Goal: Find specific page/section: Find specific page/section

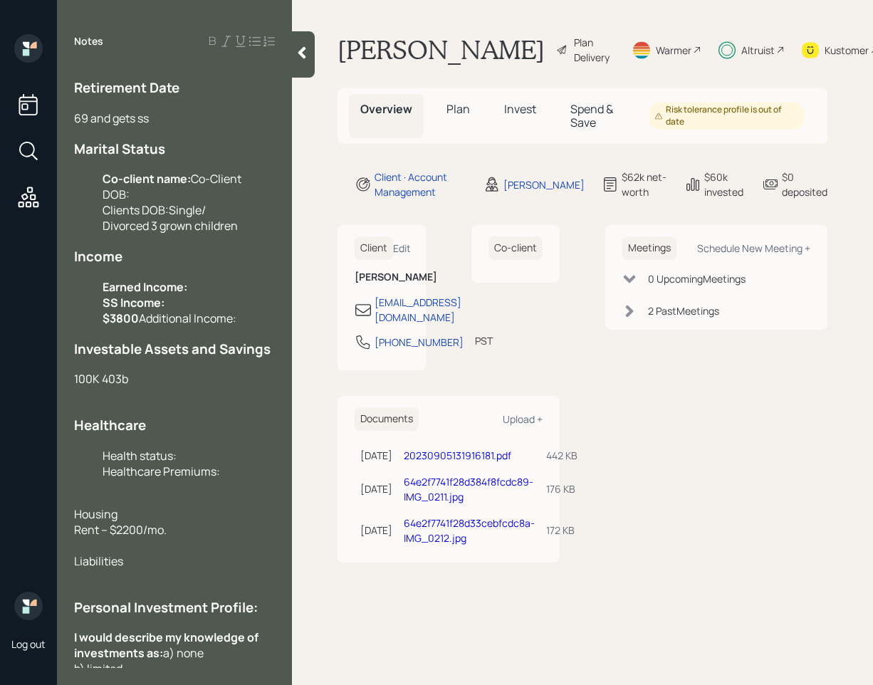
scroll to position [401, 0]
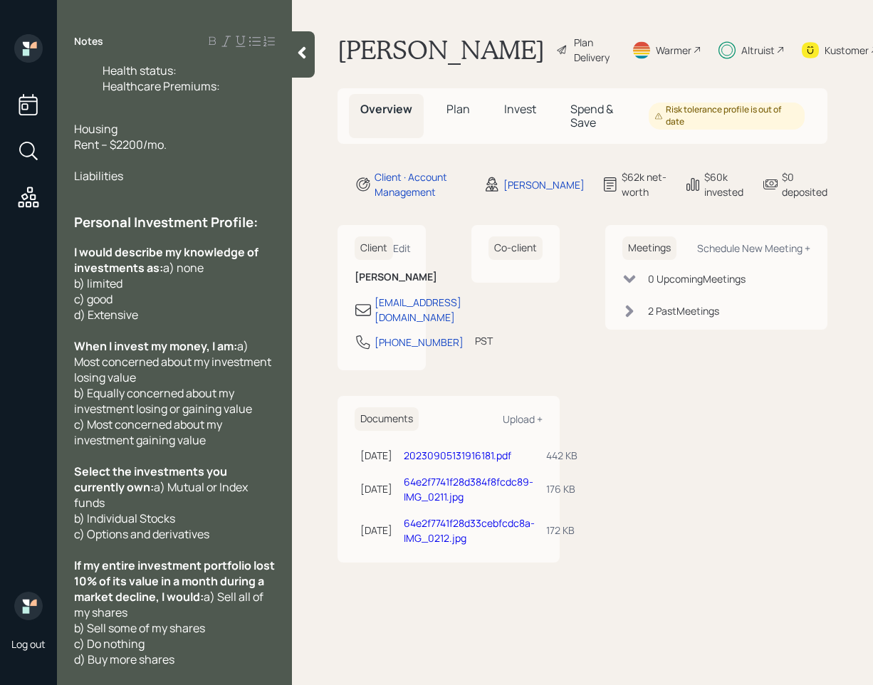
click at [293, 60] on div at bounding box center [303, 54] width 23 height 46
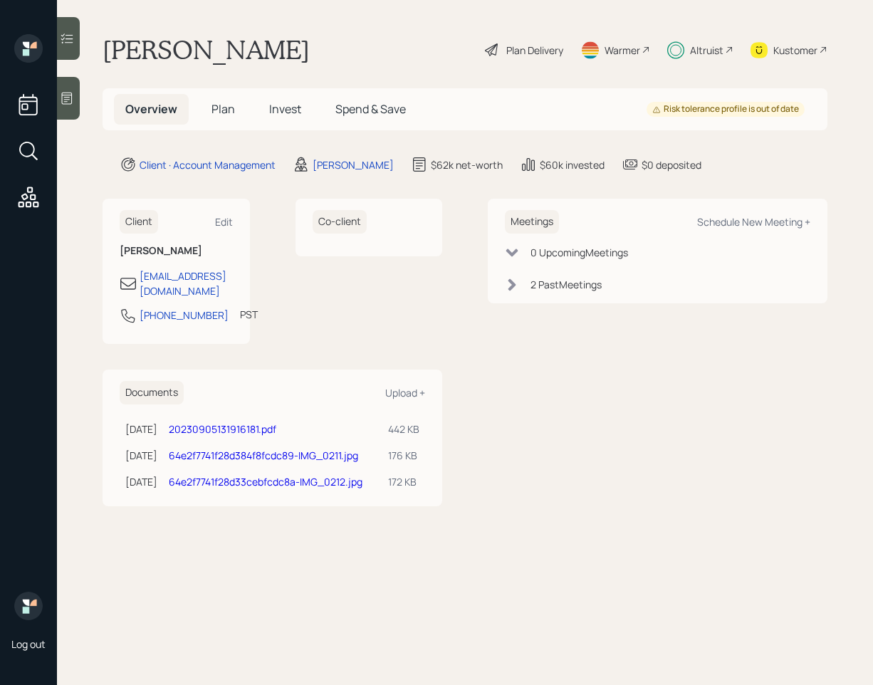
click at [72, 32] on icon at bounding box center [67, 38] width 14 height 14
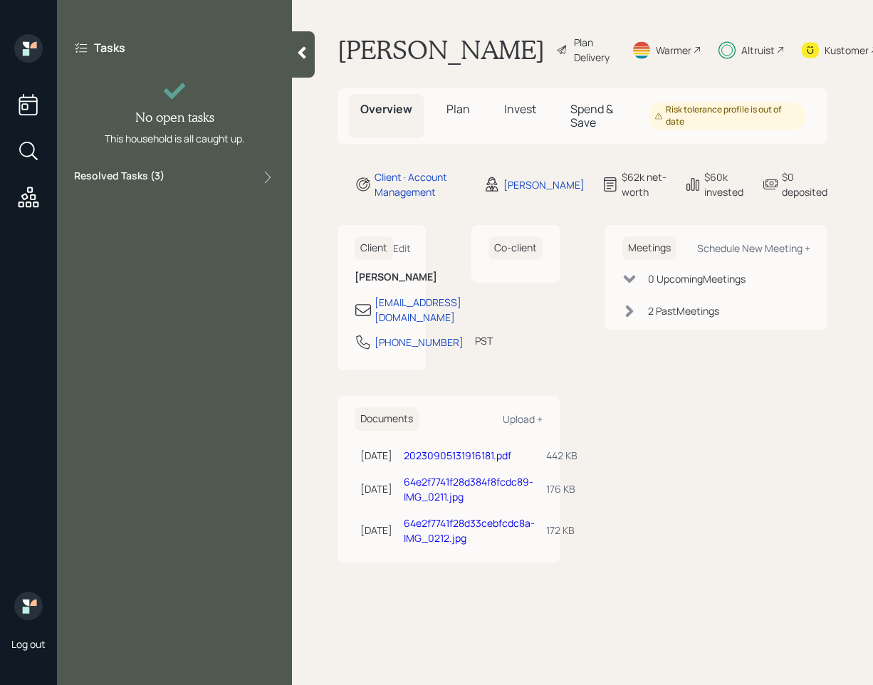
click at [228, 167] on div "Tasks No open tasks This household is all caught up. Resolved Tasks ( 3 )" at bounding box center [174, 112] width 235 height 157
click at [157, 181] on label "Resolved Tasks ( 3 )" at bounding box center [119, 177] width 90 height 17
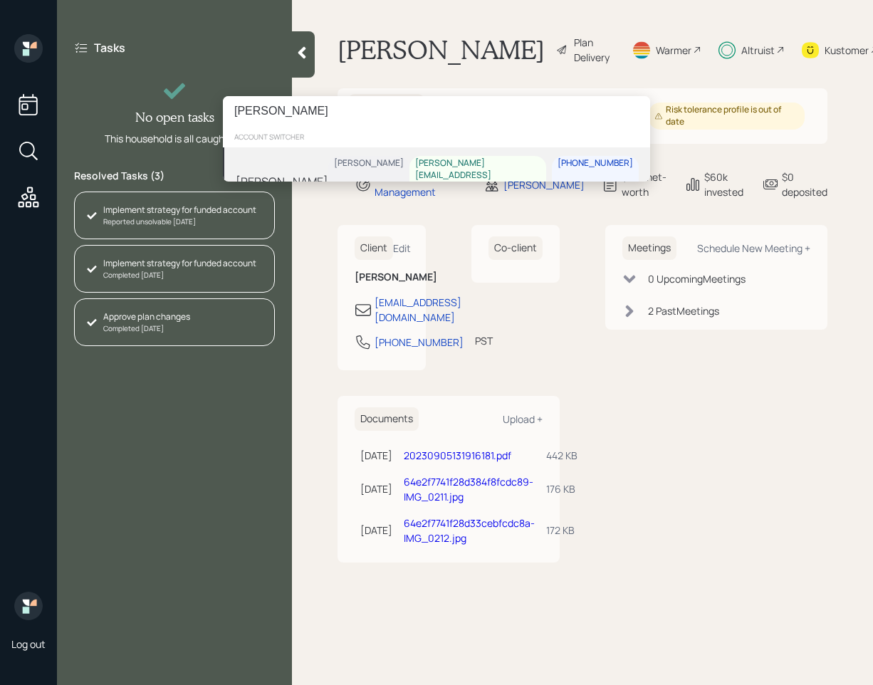
type input "[PERSON_NAME]"
click at [345, 164] on div "[PERSON_NAME] [PERSON_NAME] [PERSON_NAME][EMAIL_ADDRESS][PERSON_NAME][DOMAIN_NA…" at bounding box center [436, 181] width 427 height 68
